Goal: Navigation & Orientation: Find specific page/section

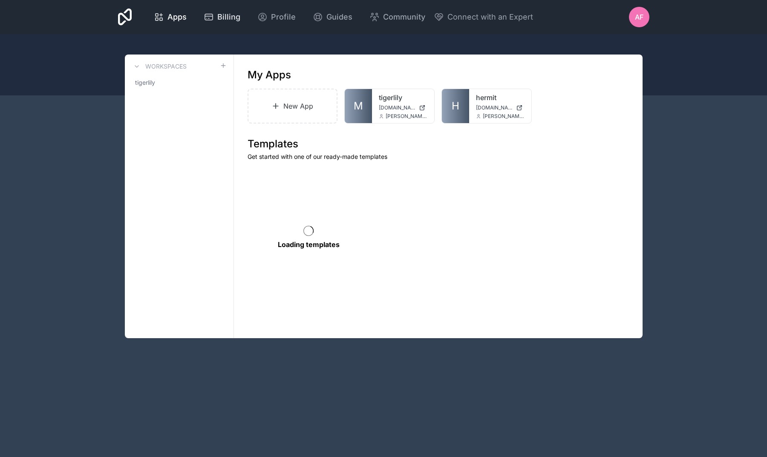
click at [240, 15] on span "Billing" at bounding box center [228, 17] width 23 height 12
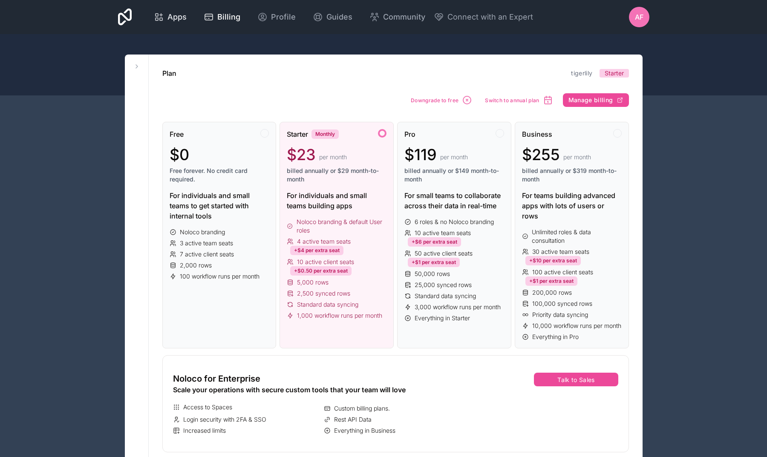
click at [187, 17] on span "Apps" at bounding box center [176, 17] width 19 height 12
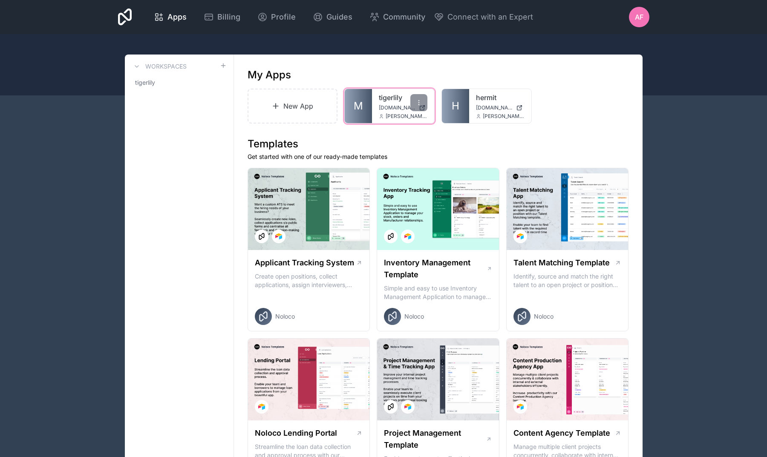
click at [375, 107] on div "tigerlily [DOMAIN_NAME] [PERSON_NAME][EMAIL_ADDRESS][DOMAIN_NAME]" at bounding box center [403, 106] width 62 height 34
click at [357, 107] on span "M" at bounding box center [358, 106] width 9 height 14
